Goal: Find specific page/section: Find specific page/section

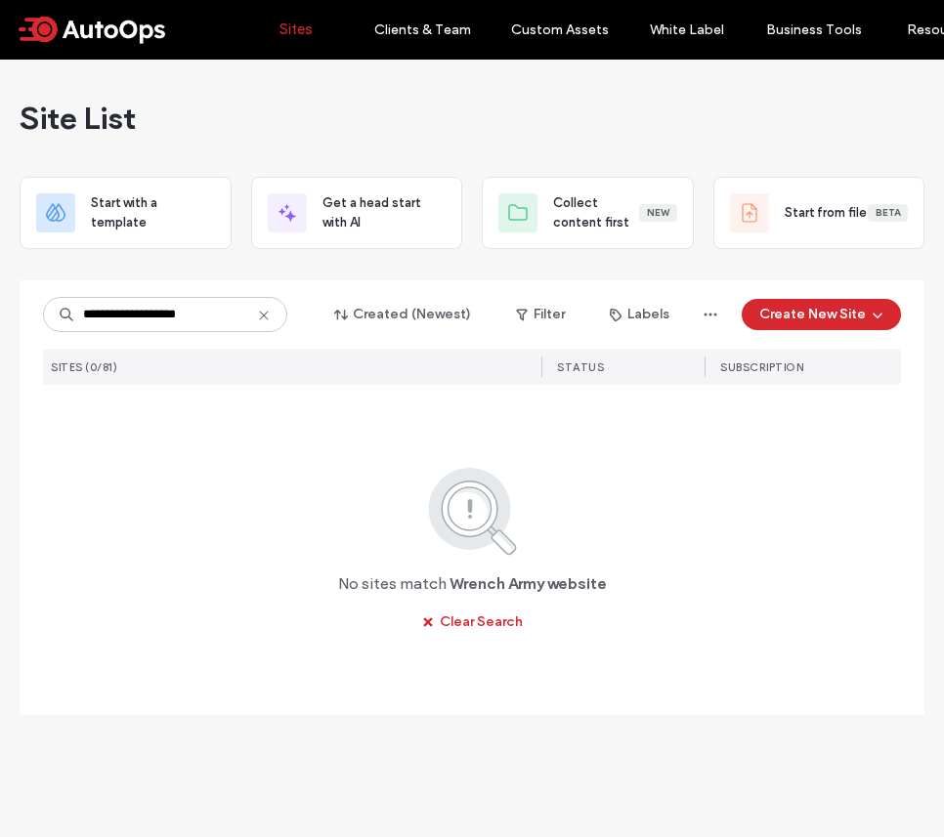
click at [182, 314] on input "**********" at bounding box center [165, 314] width 244 height 35
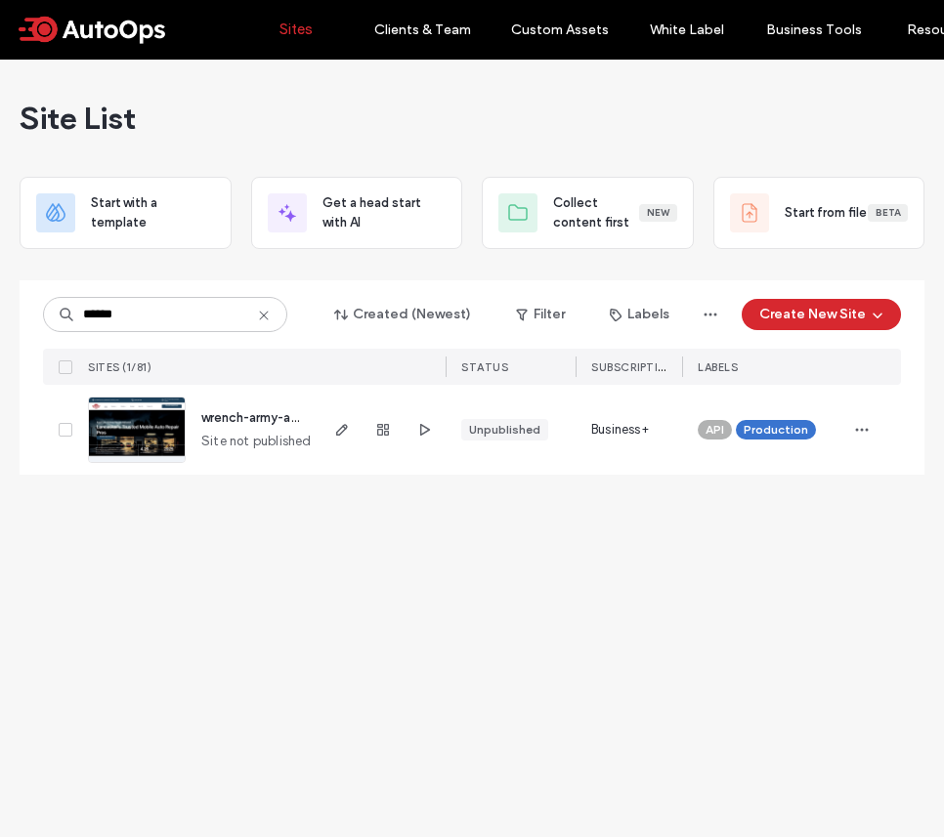
type input "******"
click at [153, 433] on img at bounding box center [137, 464] width 96 height 133
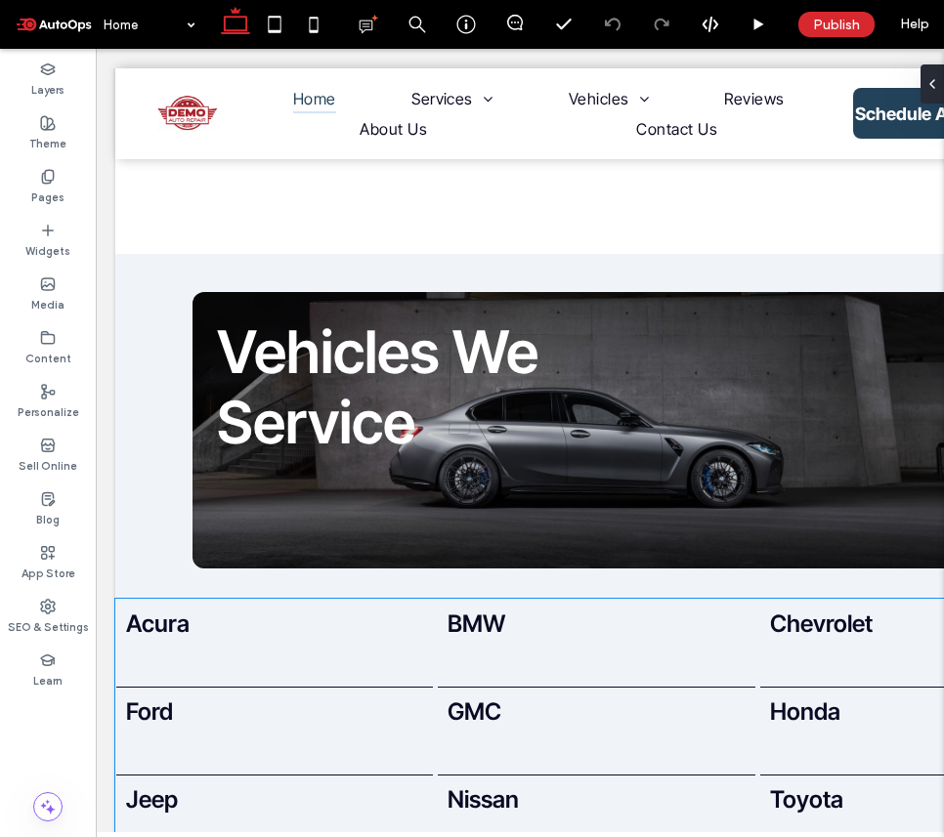
scroll to position [4464, 0]
